Goal: Feedback & Contribution: Leave review/rating

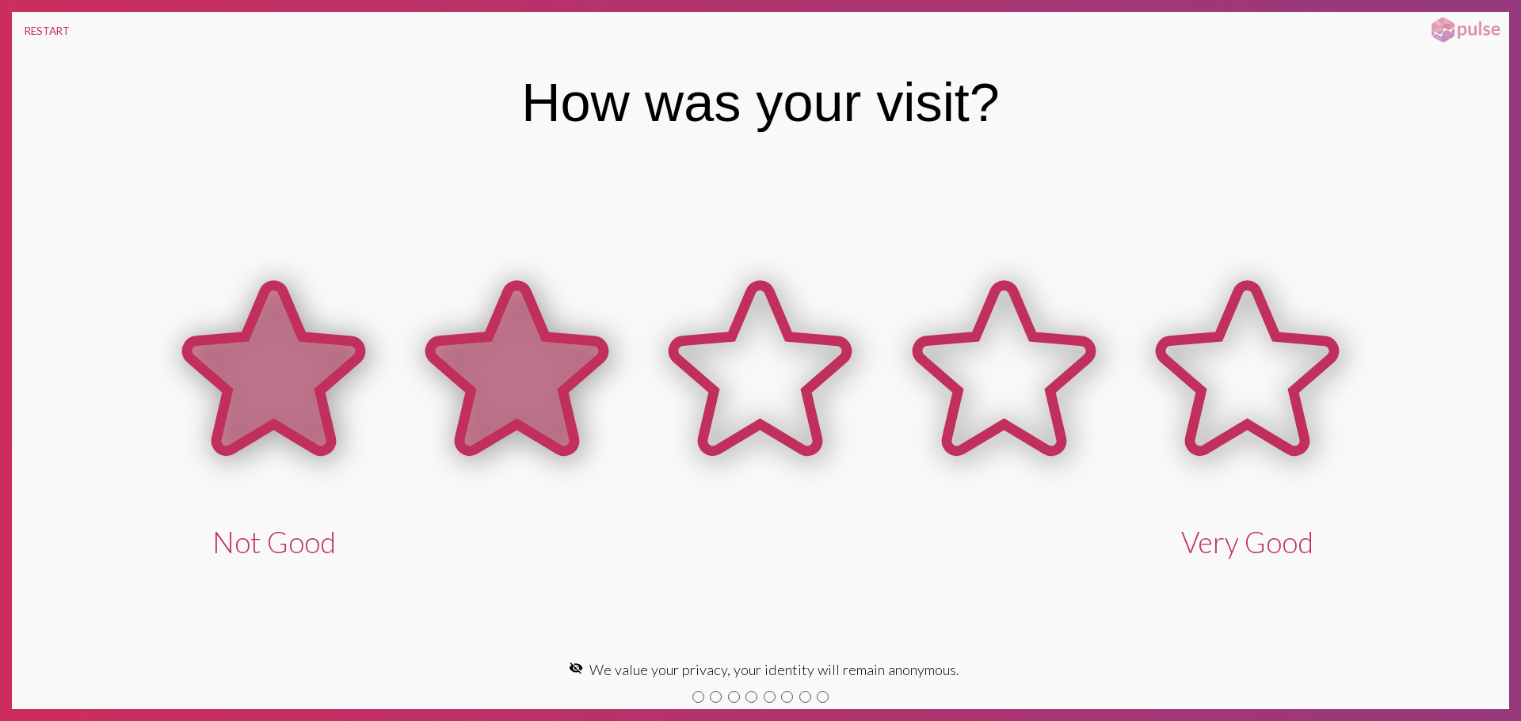
click at [544, 384] on icon at bounding box center [516, 369] width 173 height 166
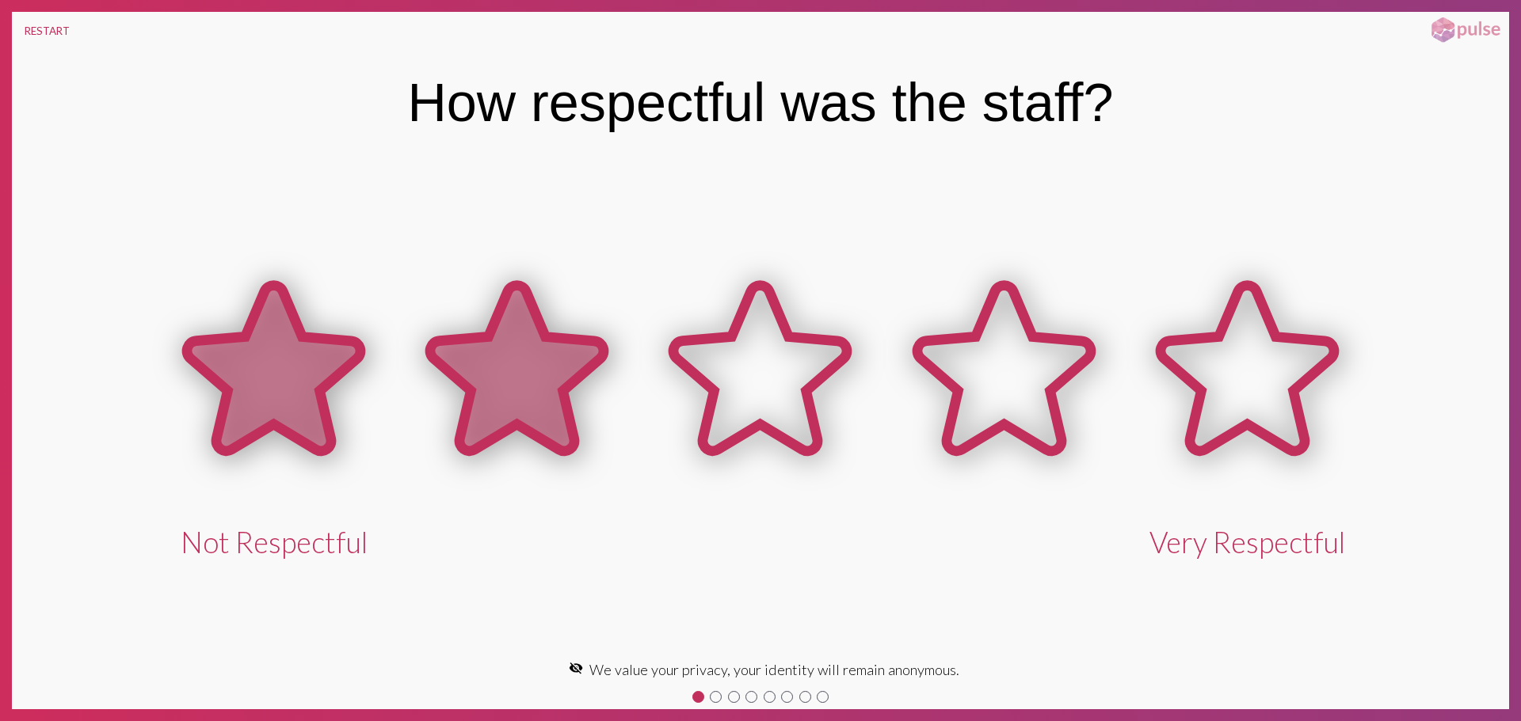
click at [550, 393] on icon at bounding box center [516, 369] width 173 height 166
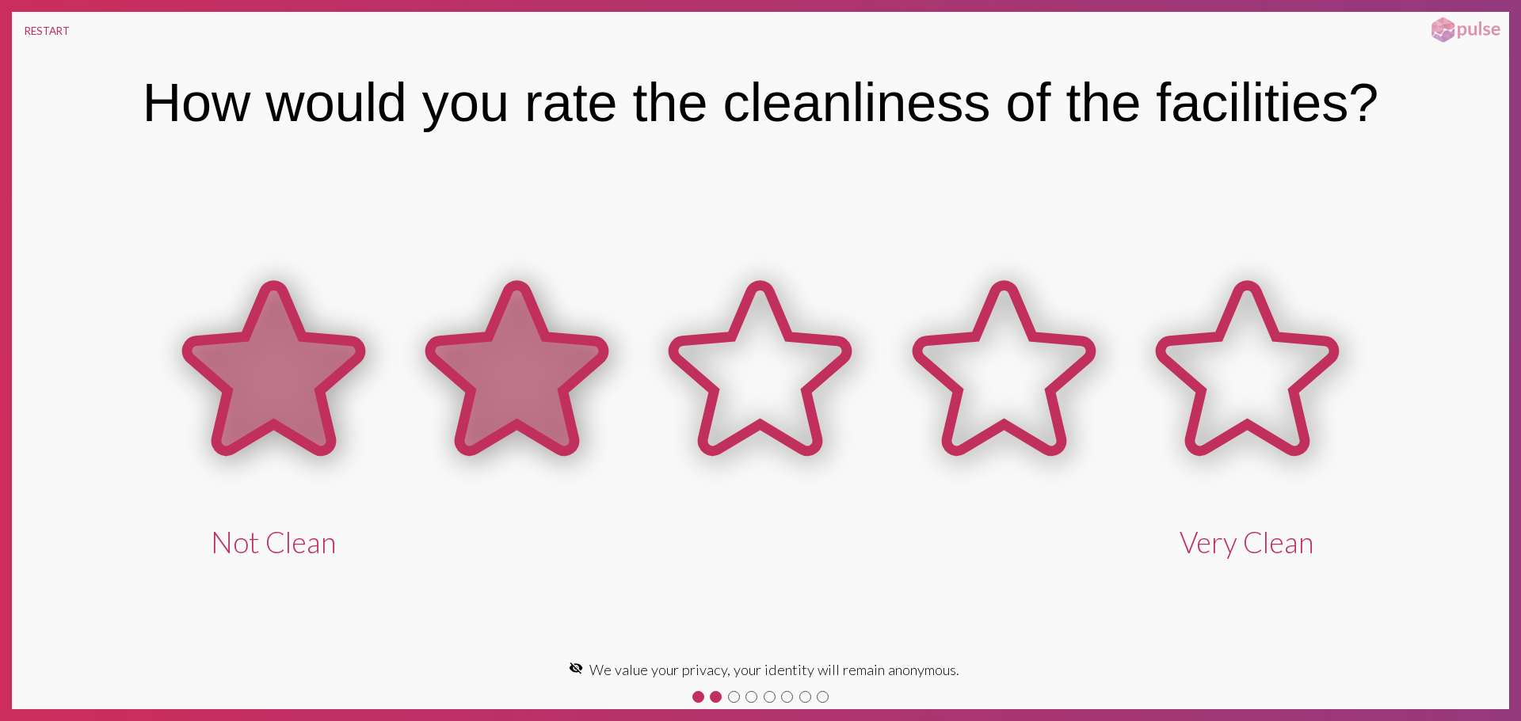
click at [550, 396] on icon at bounding box center [516, 369] width 173 height 166
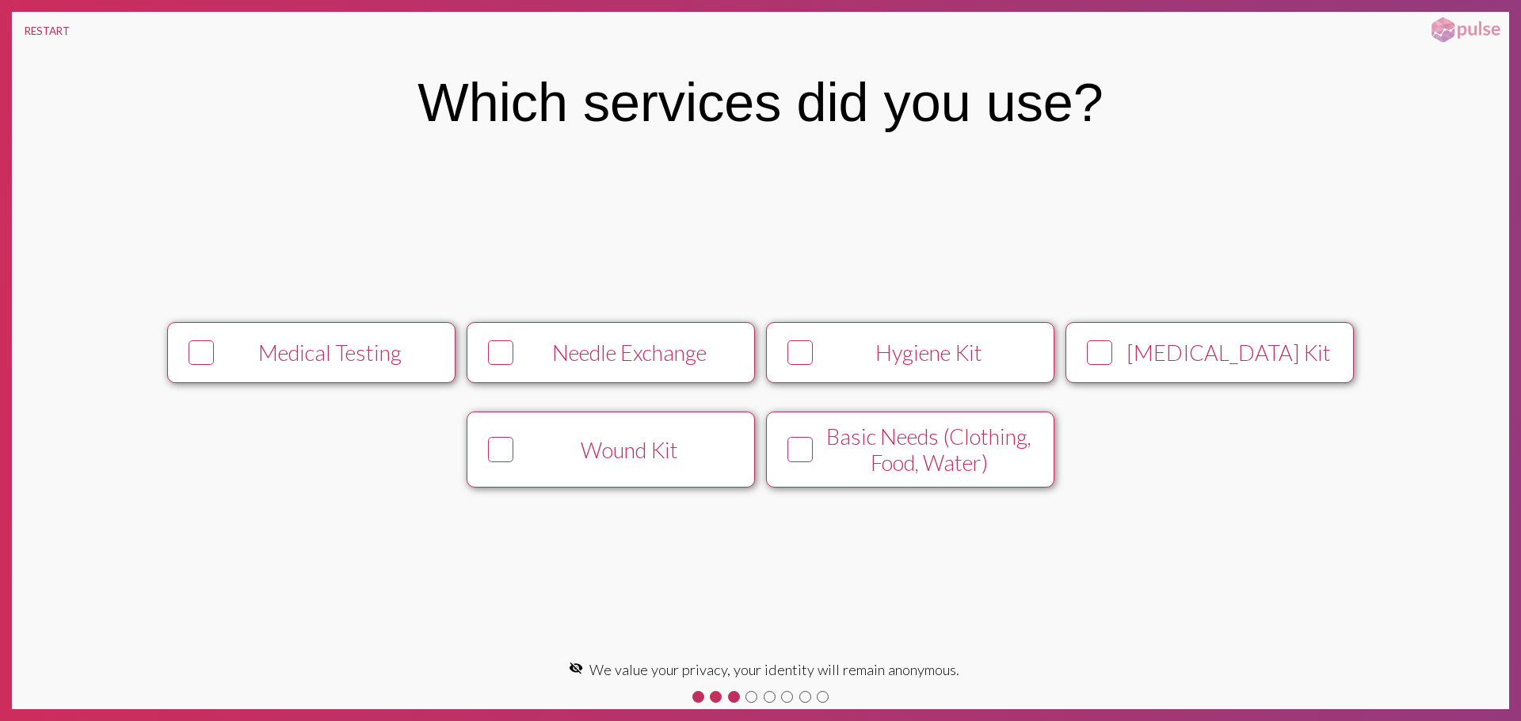
click at [294, 359] on div "Medical Testing" at bounding box center [330, 353] width 220 height 26
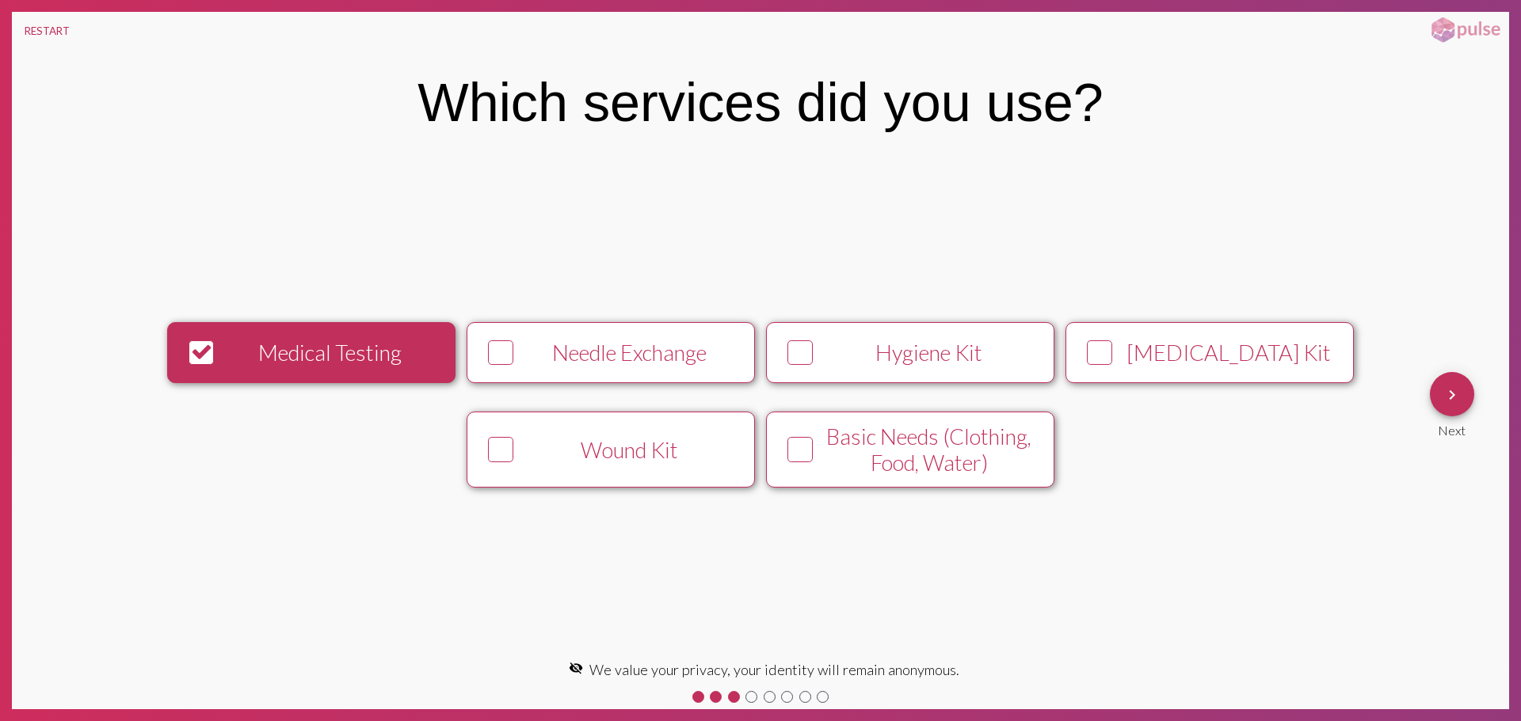
click at [1458, 390] on mat-icon "keyboard_arrow_right" at bounding box center [1451, 395] width 19 height 19
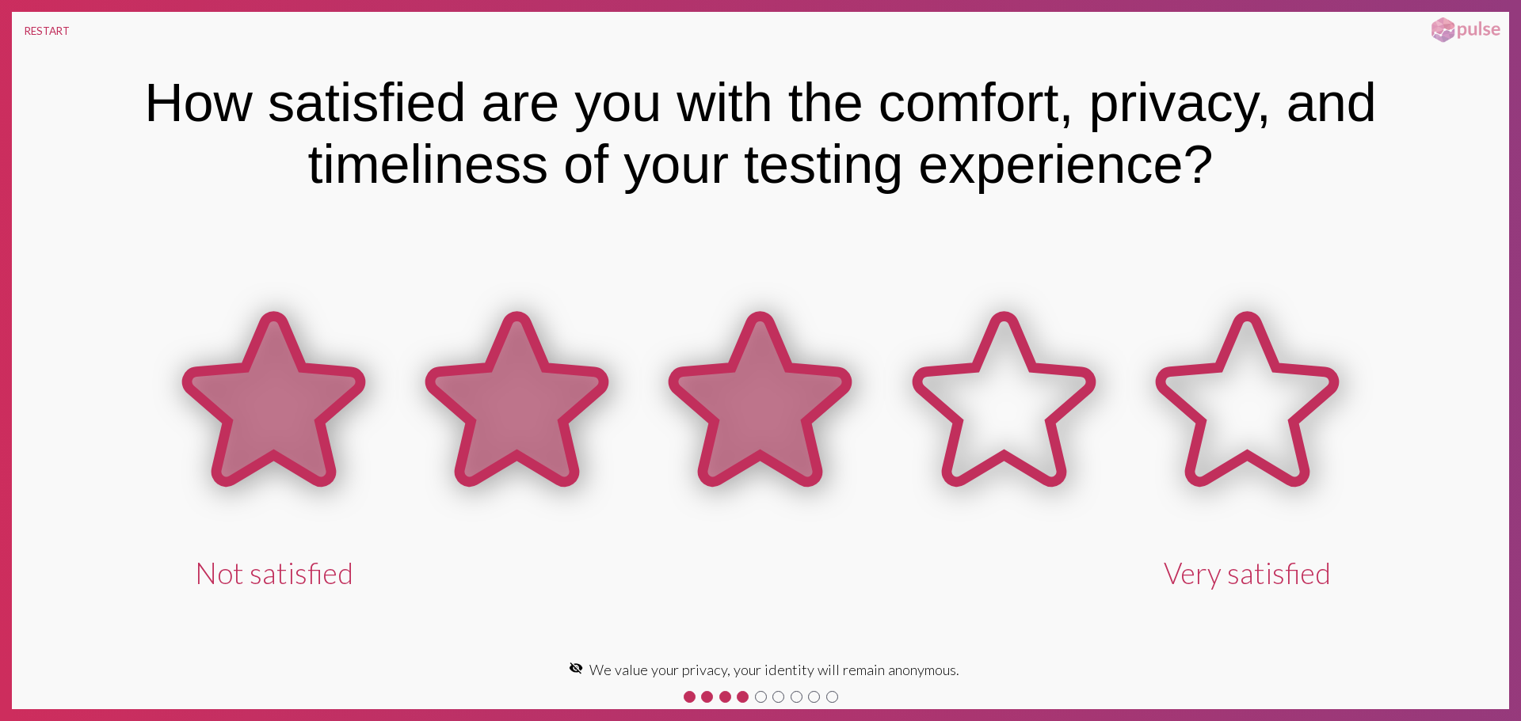
click at [695, 448] on icon at bounding box center [759, 401] width 243 height 243
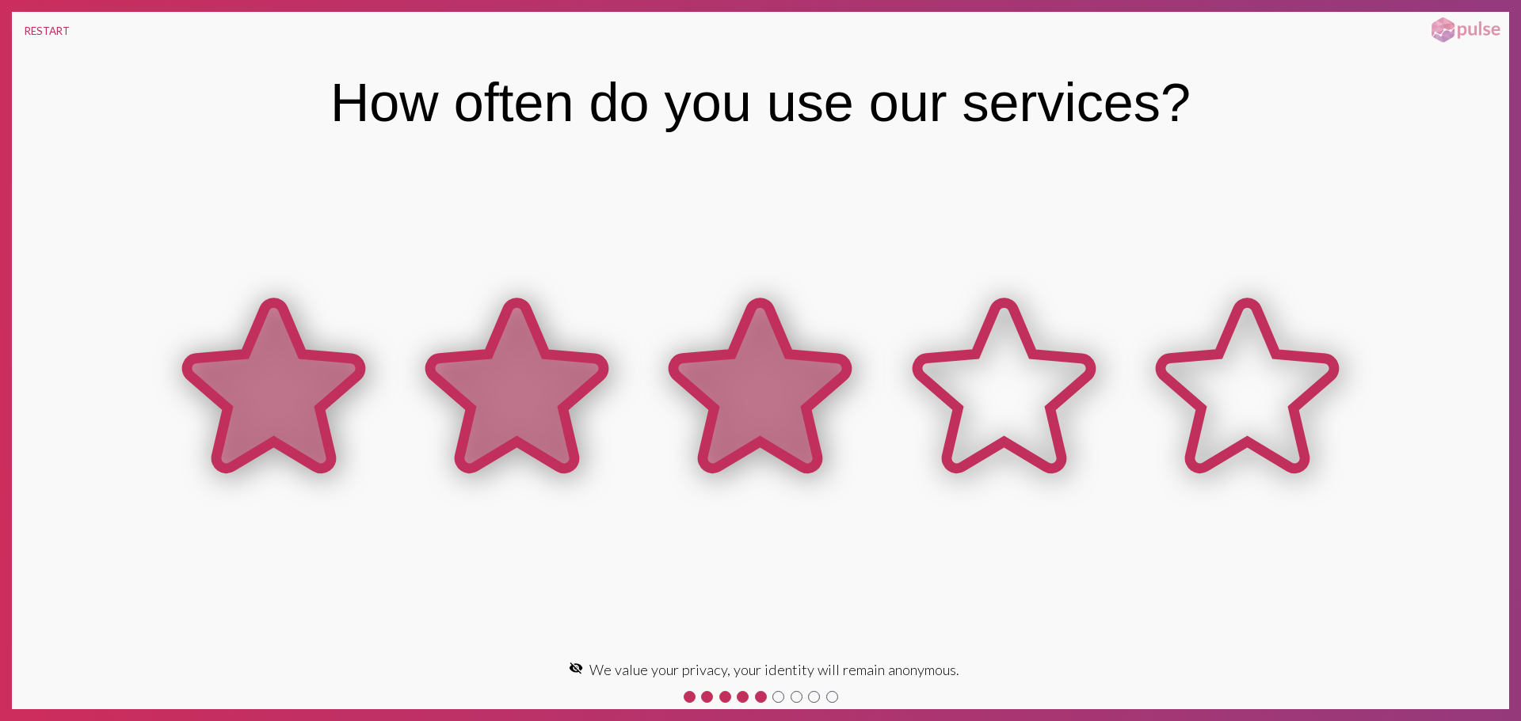
click at [732, 407] on icon at bounding box center [759, 386] width 173 height 166
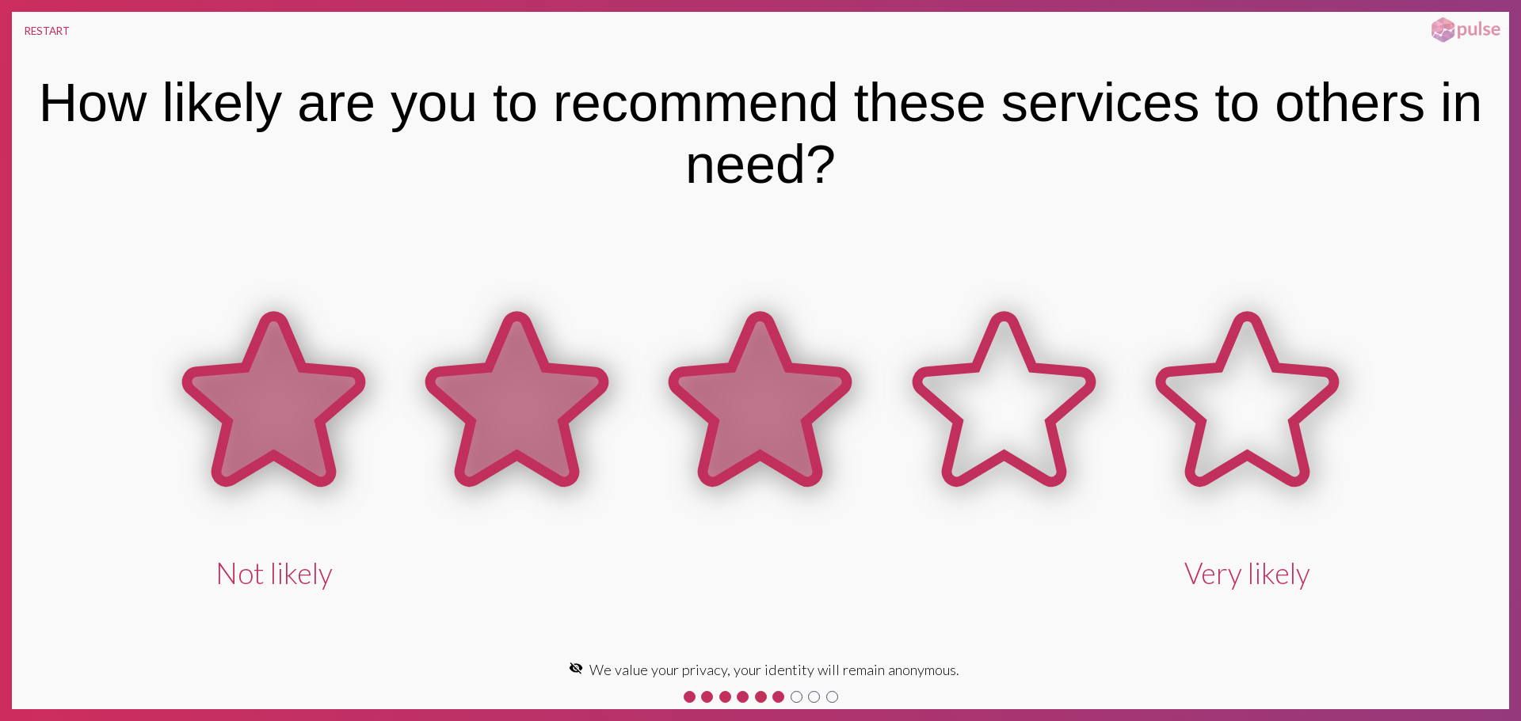
click at [735, 398] on icon at bounding box center [759, 400] width 173 height 166
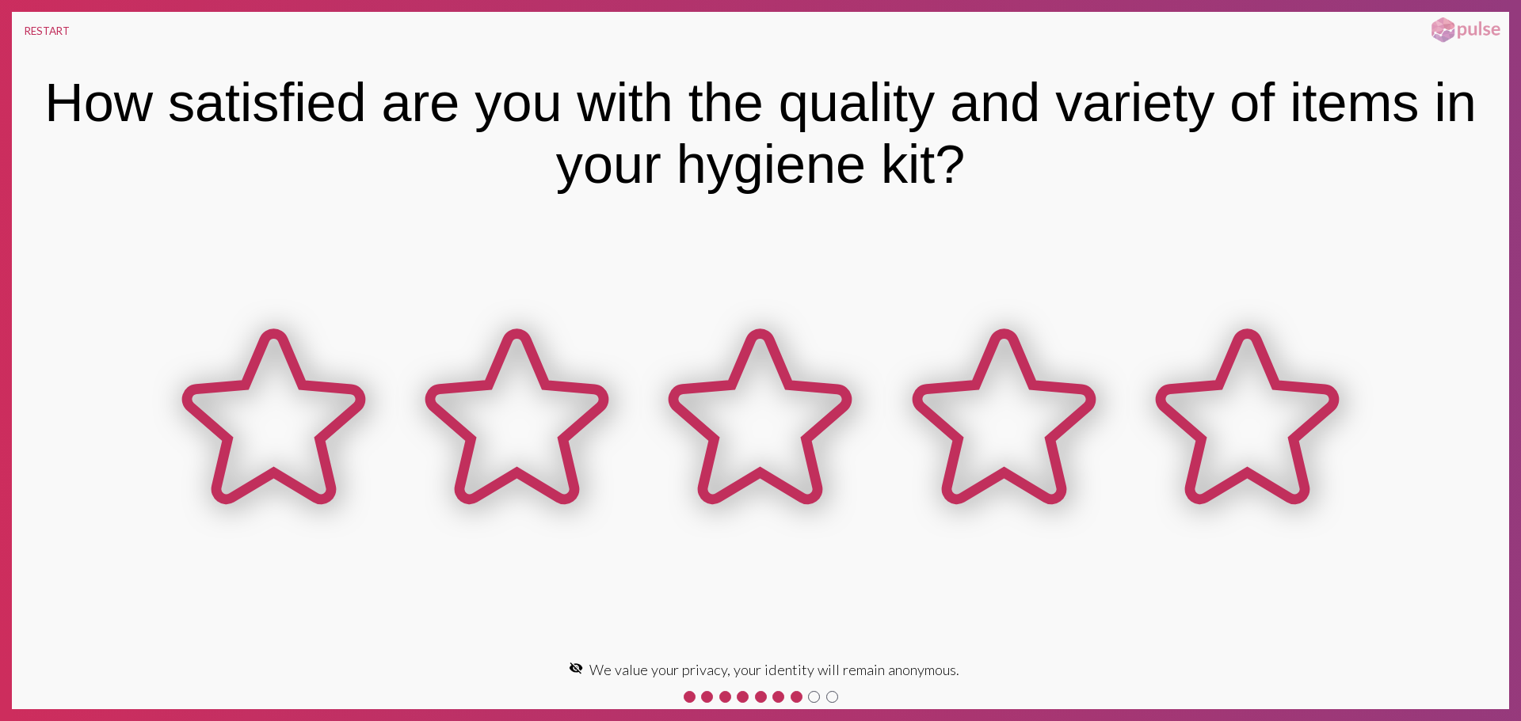
click at [779, 699] on div at bounding box center [778, 697] width 12 height 12
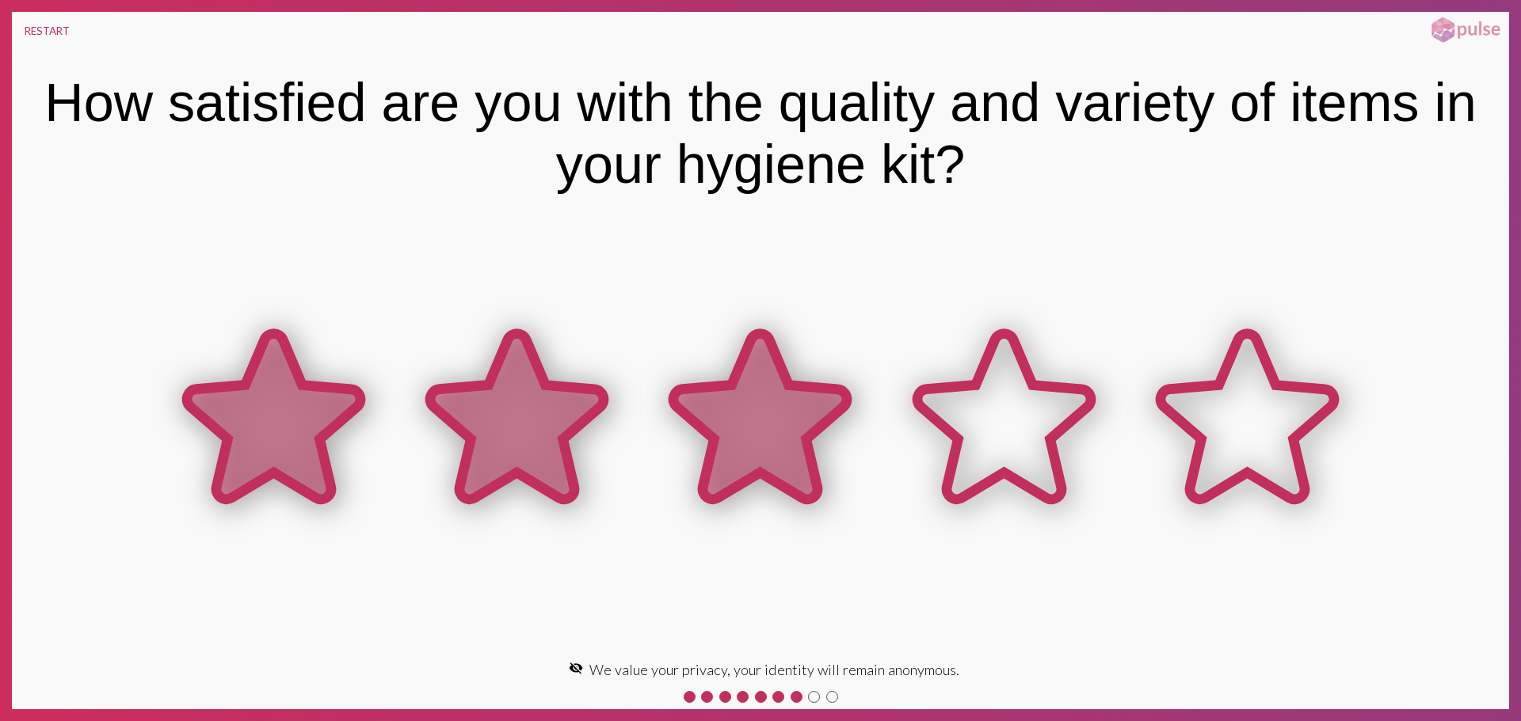
click at [837, 451] on icon at bounding box center [759, 419] width 243 height 243
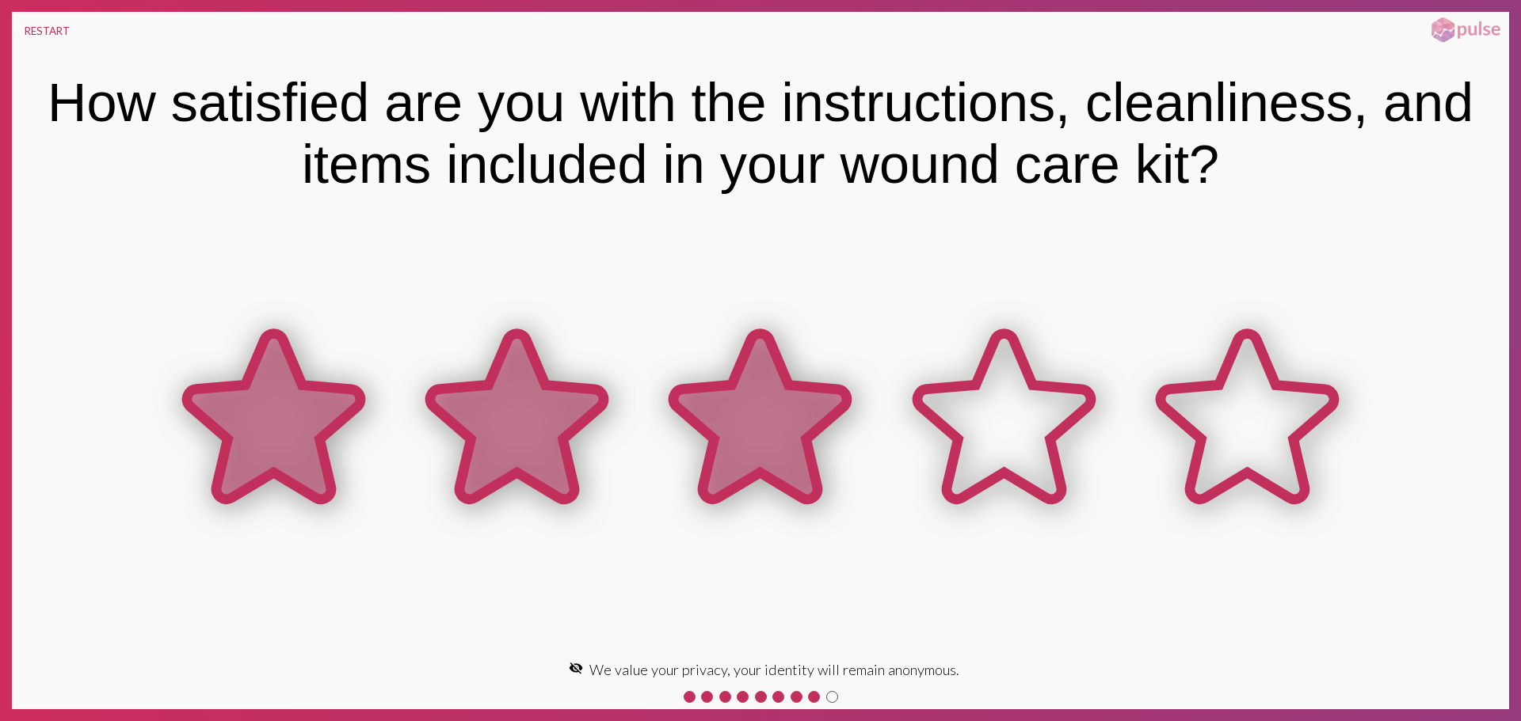
click at [815, 460] on icon at bounding box center [759, 417] width 173 height 166
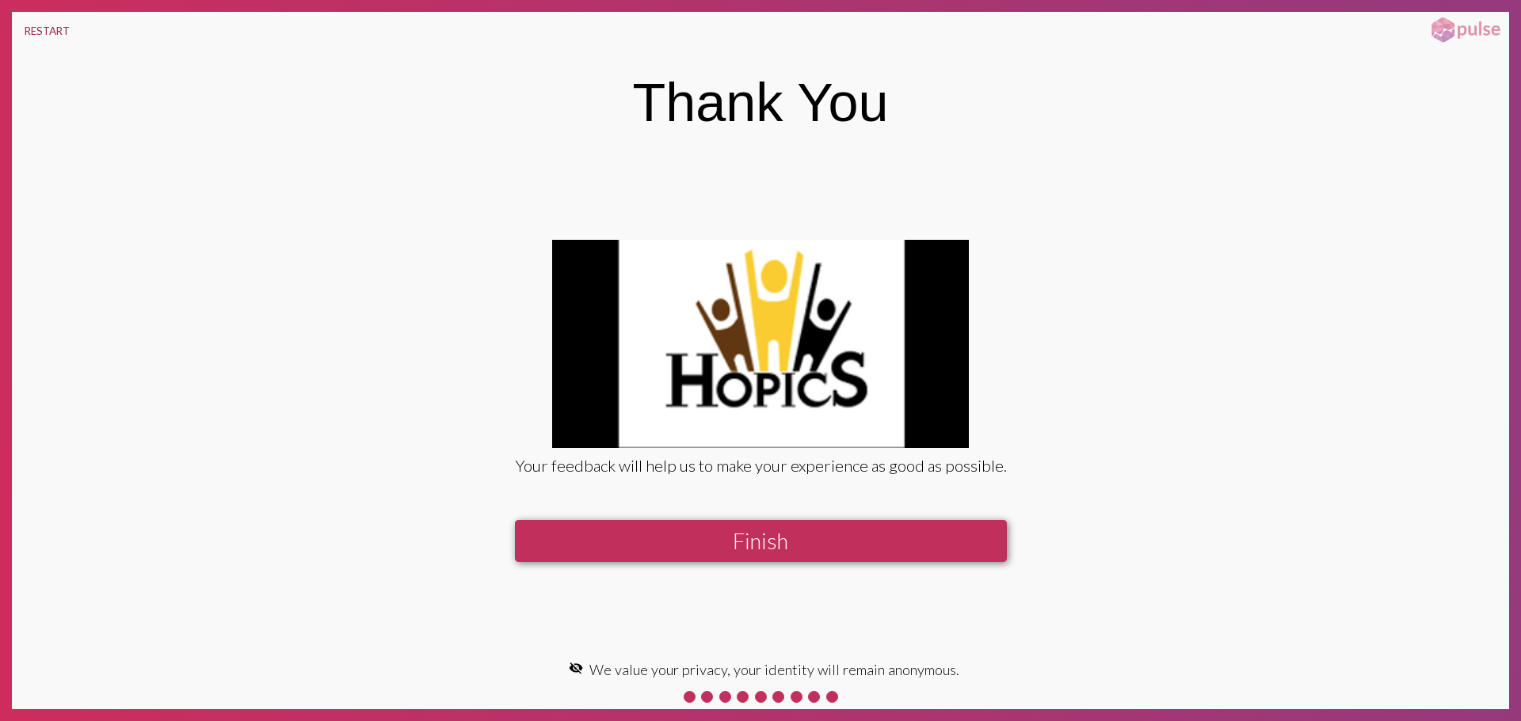
click at [34, 32] on button "RESTART" at bounding box center [47, 31] width 70 height 38
